Goal: Task Accomplishment & Management: Complete application form

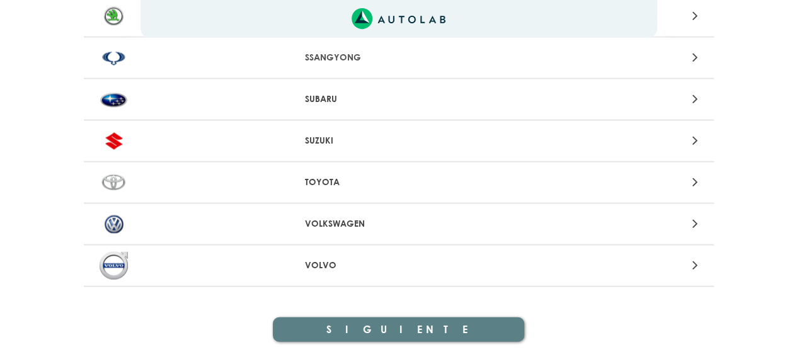
scroll to position [1397, 0]
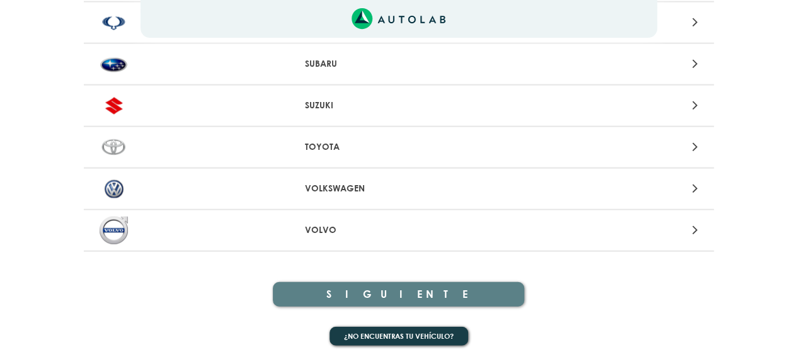
click at [694, 185] on icon at bounding box center [694, 188] width 6 height 16
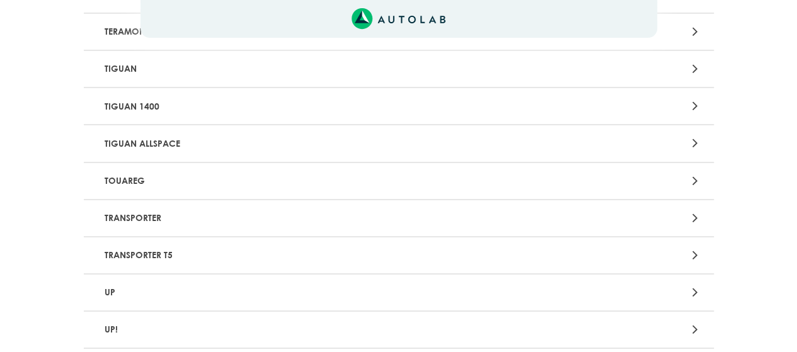
scroll to position [2109, 0]
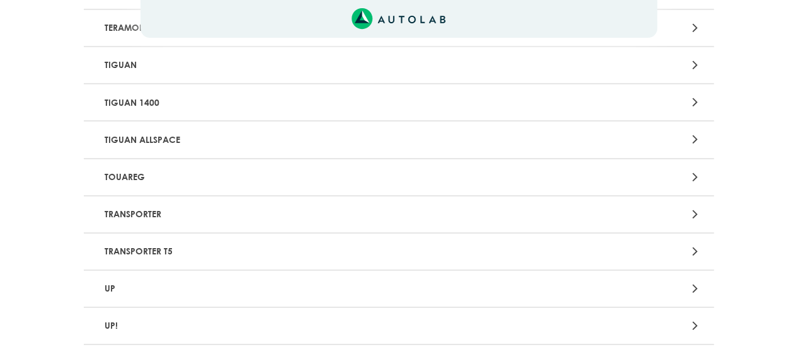
click at [145, 133] on p "TIGUAN ALLSPACE" at bounding box center [295, 139] width 392 height 23
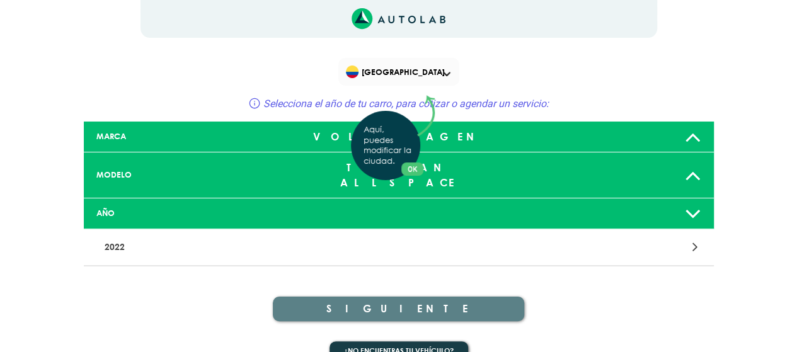
click at [389, 291] on div "Aquí, puedes modificar la ciudad. OK .aex,.bex{fill:none!important;stroke:#50c4…" at bounding box center [398, 176] width 797 height 352
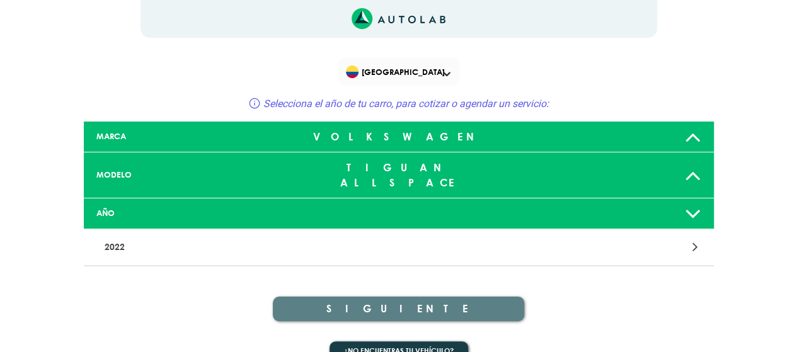
click at [696, 239] on icon at bounding box center [694, 247] width 6 height 16
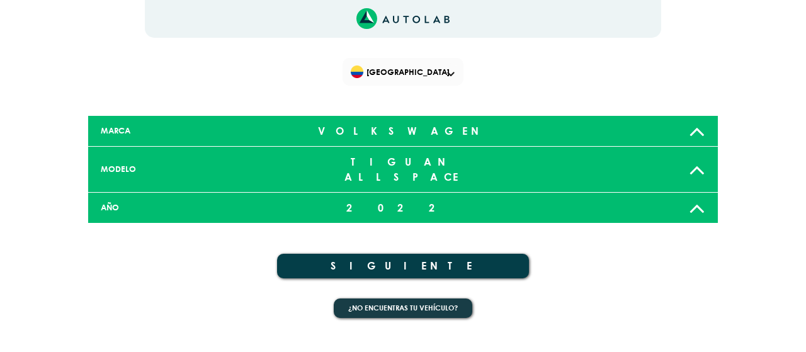
click at [424, 254] on button "SIGUIENTE" at bounding box center [403, 266] width 252 height 25
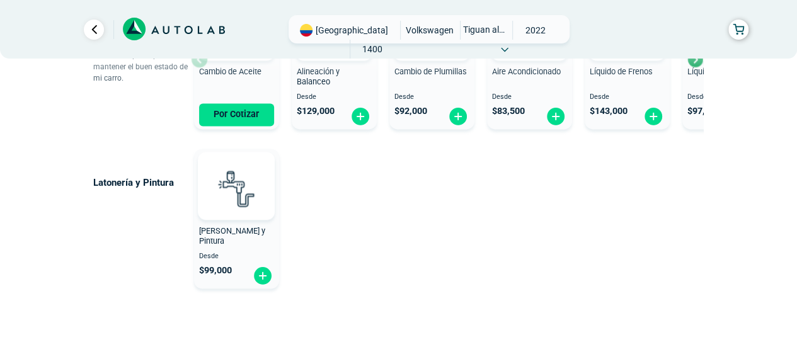
scroll to position [859, 0]
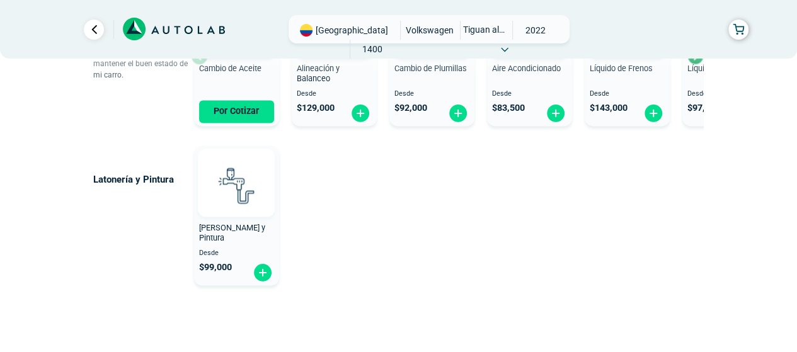
click at [241, 191] on img at bounding box center [235, 184] width 55 height 55
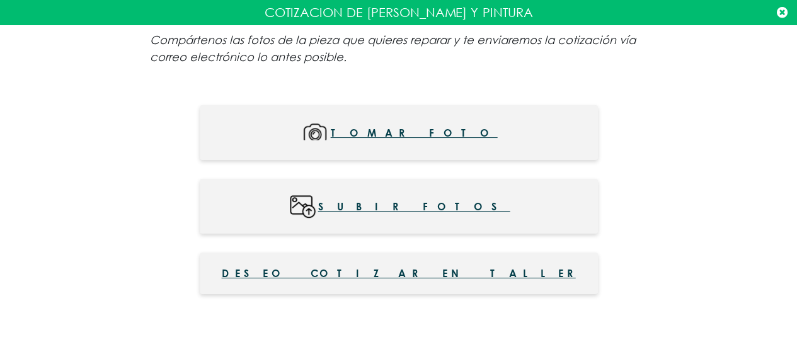
scroll to position [859, 0]
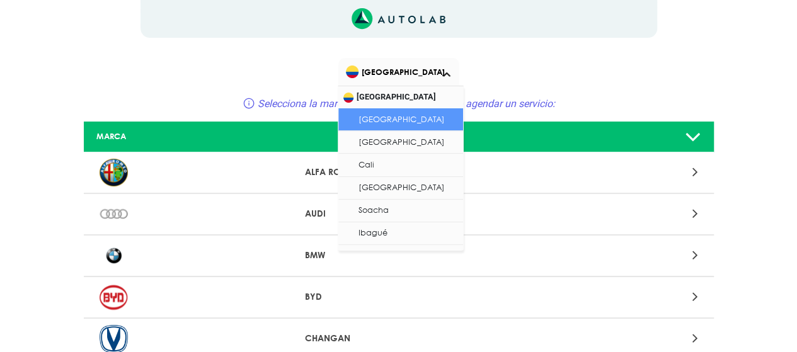
click at [446, 73] on span at bounding box center [447, 74] width 8 height 5
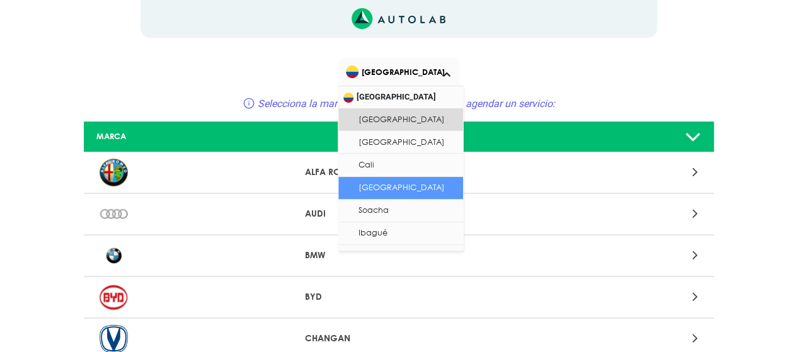
click at [411, 184] on li "[GEOGRAPHIC_DATA]" at bounding box center [400, 188] width 125 height 23
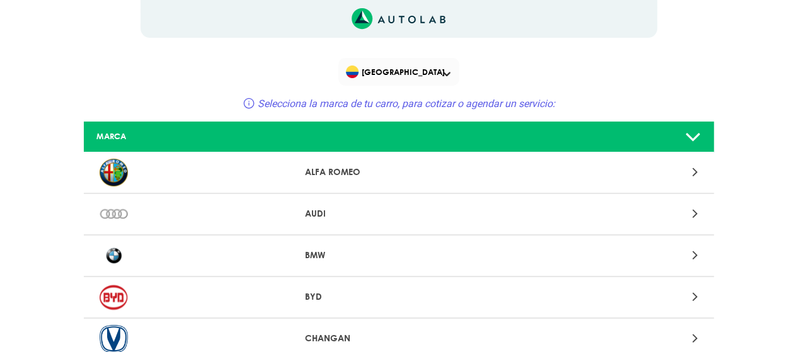
click at [382, 22] on icon "Link al sitio de autolab" at bounding box center [398, 18] width 94 height 21
